Goal: Find contact information: Find contact information

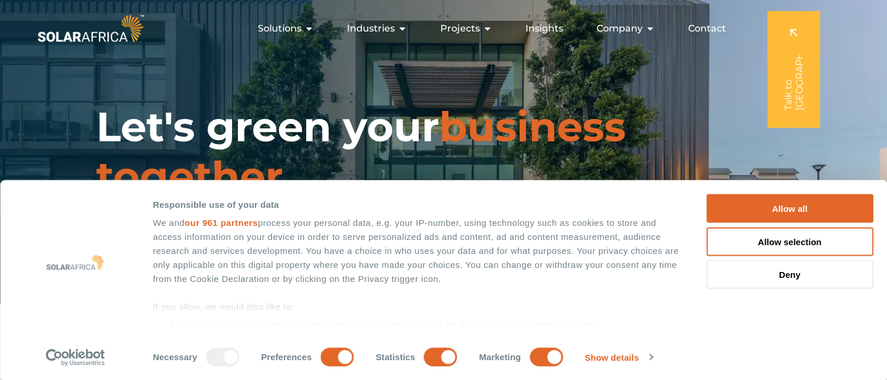
click at [719, 27] on span "Contact" at bounding box center [707, 29] width 38 height 14
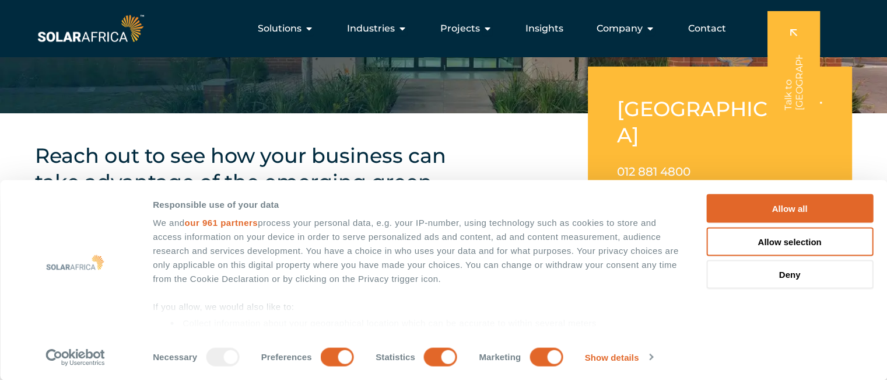
scroll to position [117, 0]
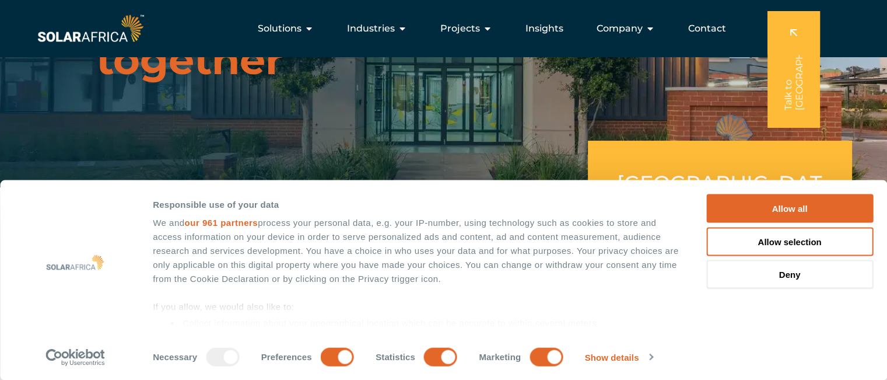
click at [714, 26] on span "Contact" at bounding box center [707, 29] width 38 height 14
